Goal: Entertainment & Leisure: Consume media (video, audio)

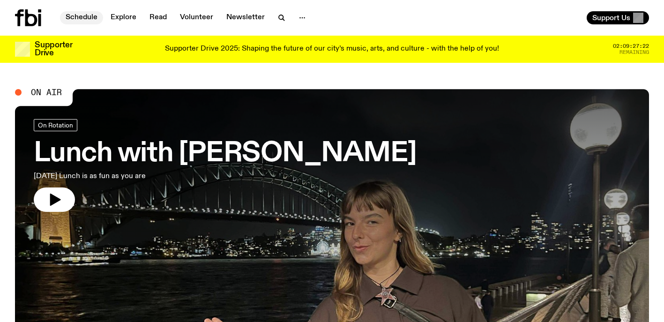
click at [85, 19] on link "Schedule" at bounding box center [81, 17] width 43 height 13
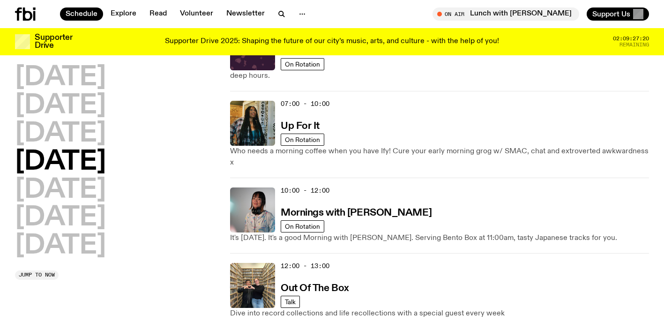
scroll to position [70, 0]
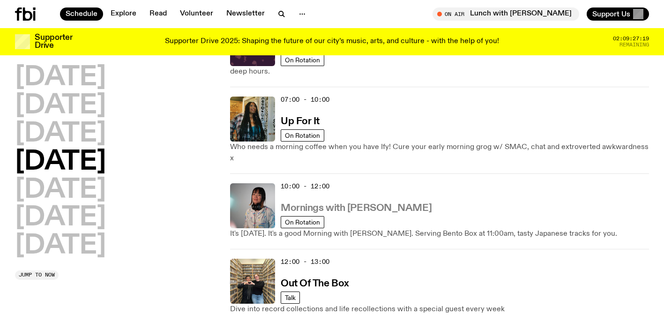
click at [353, 203] on h3 "Mornings with [PERSON_NAME]" at bounding box center [356, 208] width 151 height 10
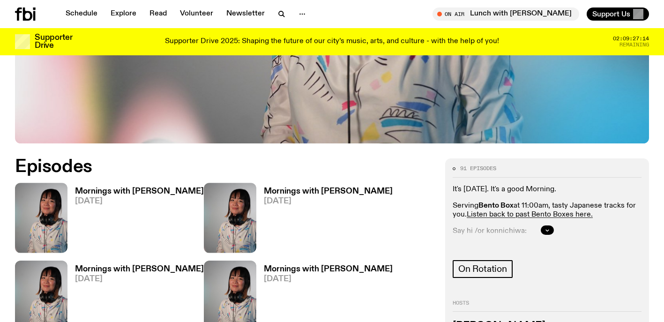
scroll to position [423, 0]
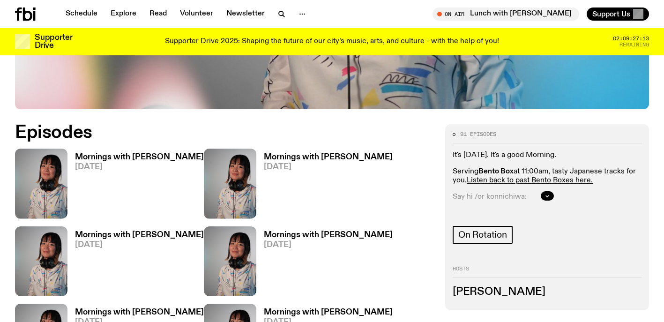
click at [282, 153] on h3 "Mornings with [PERSON_NAME]" at bounding box center [328, 157] width 129 height 8
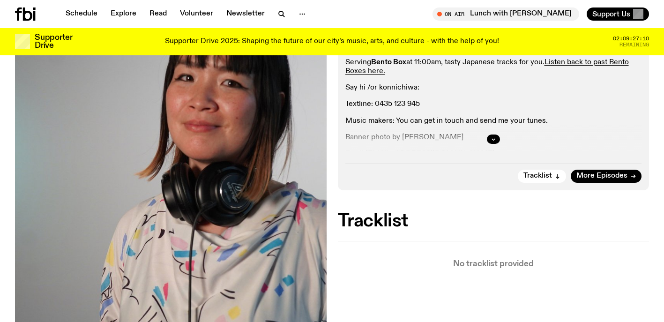
scroll to position [143, 0]
